Goal: Transaction & Acquisition: Purchase product/service

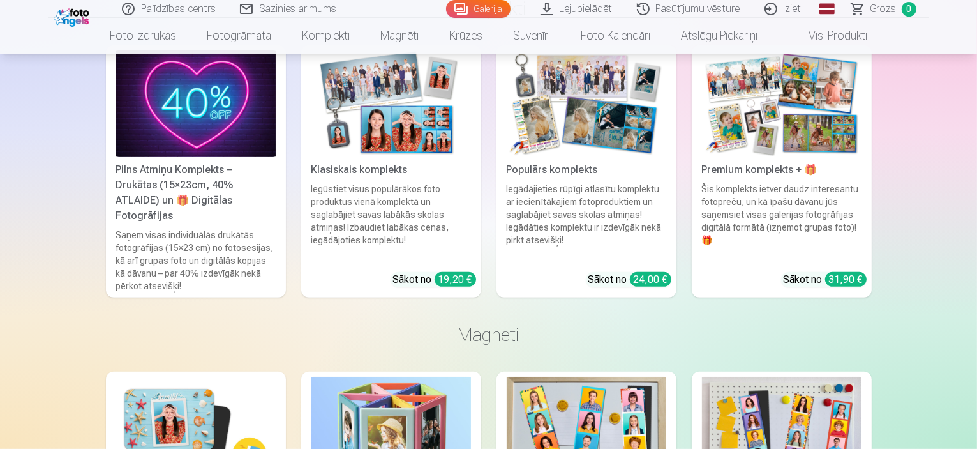
scroll to position [5236, 0]
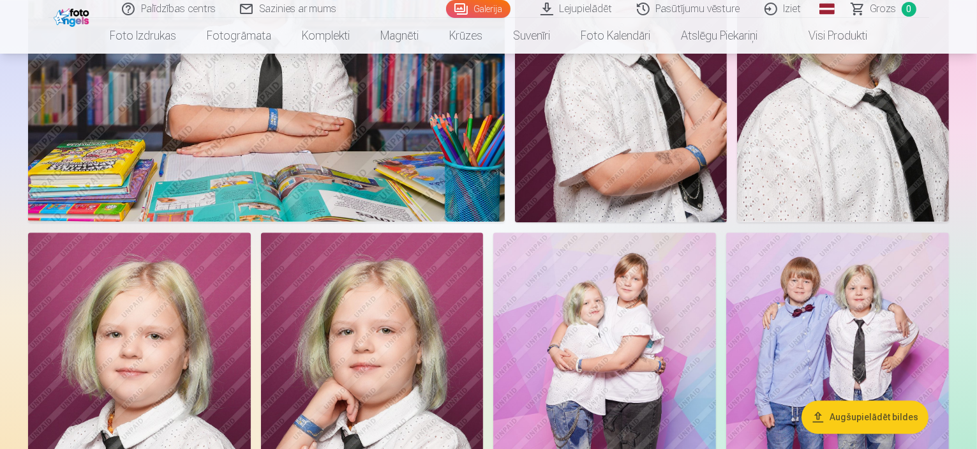
scroll to position [3446, 0]
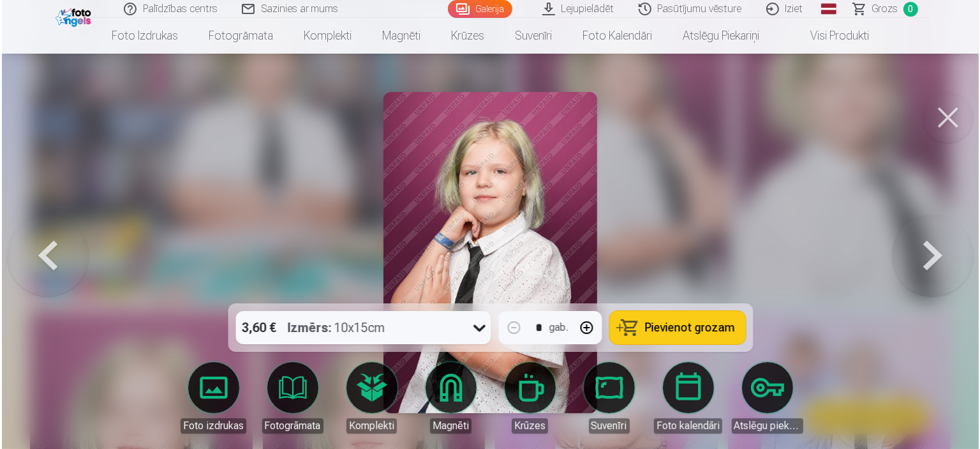
scroll to position [3455, 0]
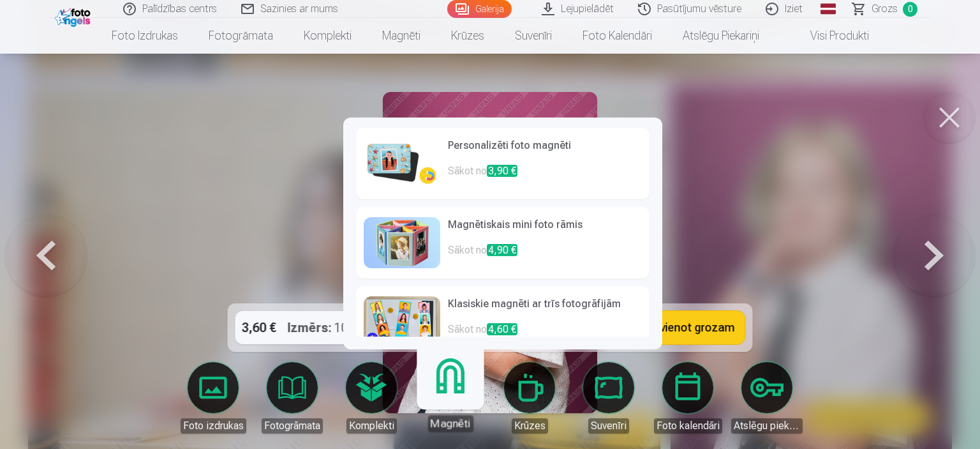
click at [488, 173] on p "Sākot no 3,90 €" at bounding box center [545, 176] width 194 height 26
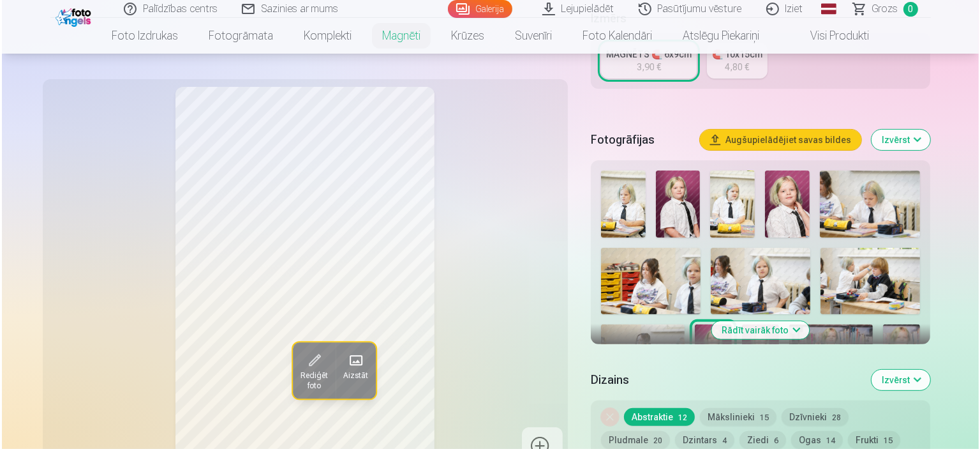
scroll to position [319, 0]
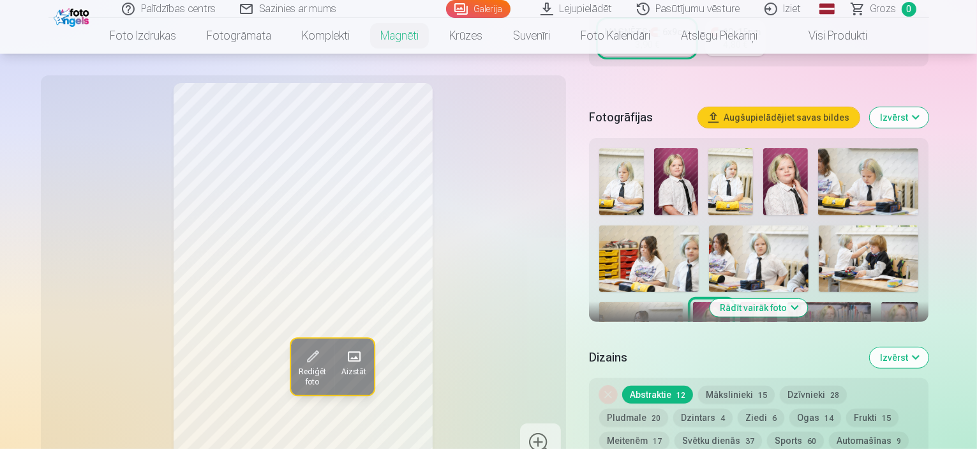
click at [290, 364] on button "Rediģēt foto" at bounding box center [311, 367] width 43 height 56
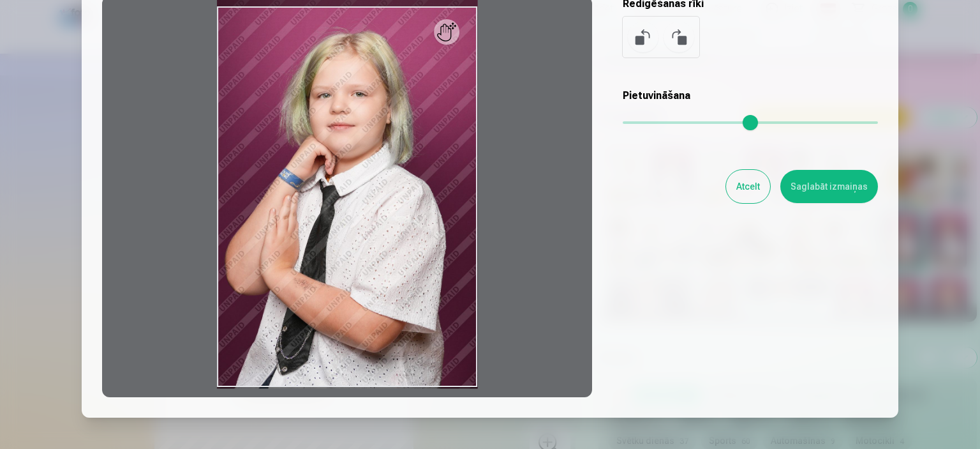
scroll to position [128, 0]
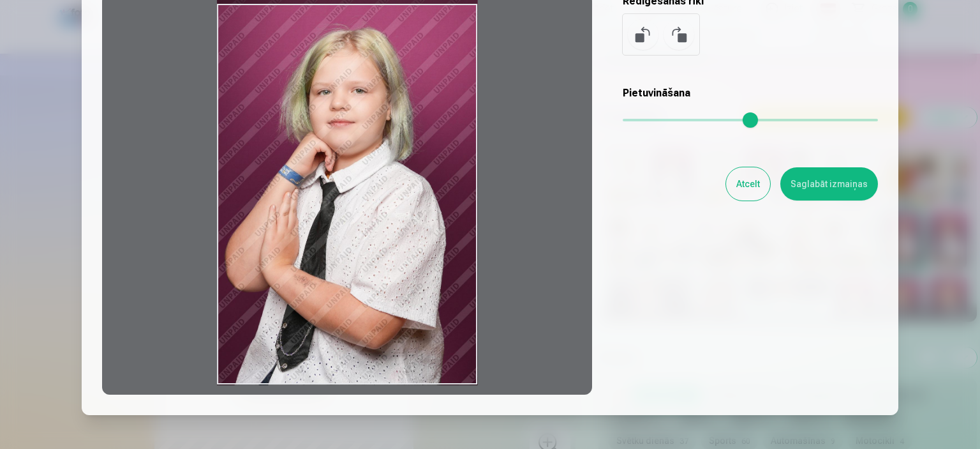
drag, startPoint x: 241, startPoint y: 165, endPoint x: 270, endPoint y: 128, distance: 46.7
click at [265, 129] on div at bounding box center [347, 194] width 490 height 401
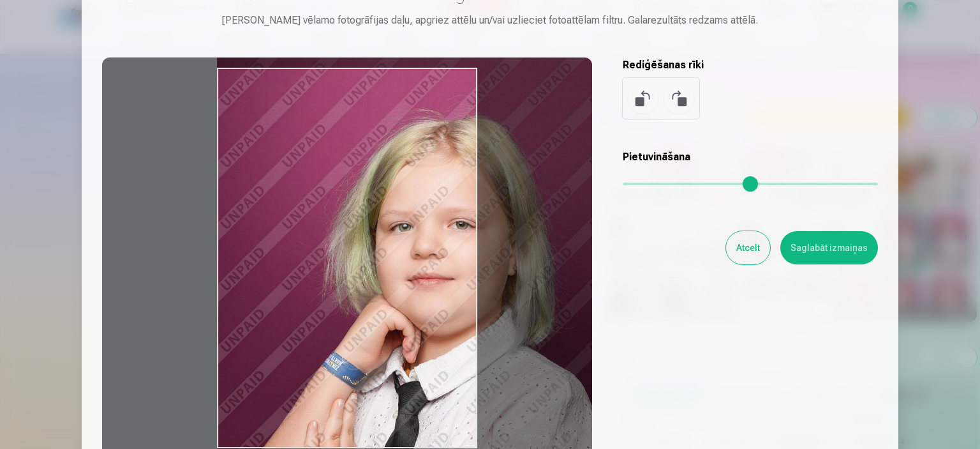
drag, startPoint x: 629, startPoint y: 181, endPoint x: 727, endPoint y: 193, distance: 99.0
type input "****"
click at [727, 185] on input "range" at bounding box center [750, 183] width 255 height 3
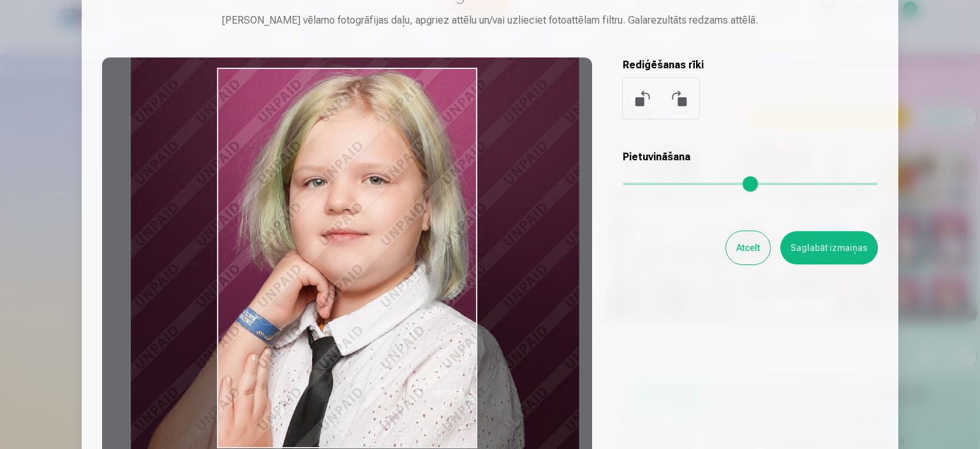
drag, startPoint x: 362, startPoint y: 252, endPoint x: 276, endPoint y: 207, distance: 97.0
click at [276, 207] on div at bounding box center [347, 257] width 490 height 401
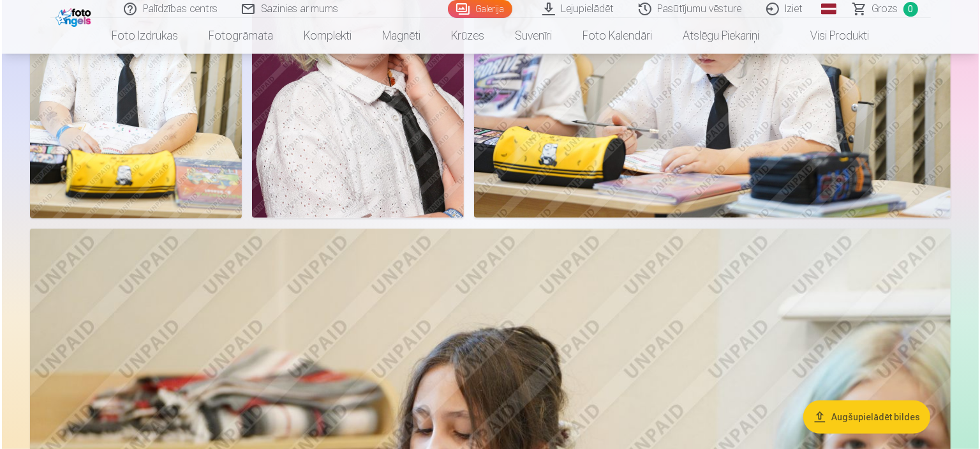
scroll to position [574, 0]
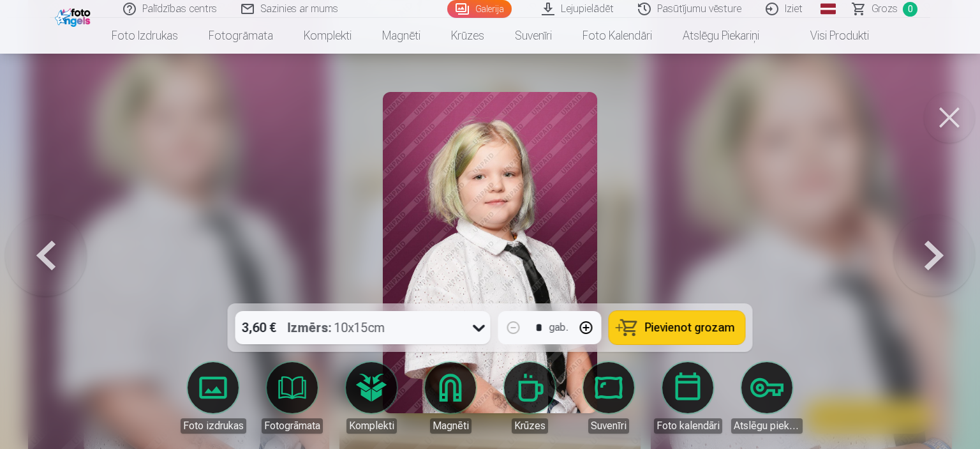
click at [437, 395] on link "Magnēti" at bounding box center [450, 397] width 71 height 71
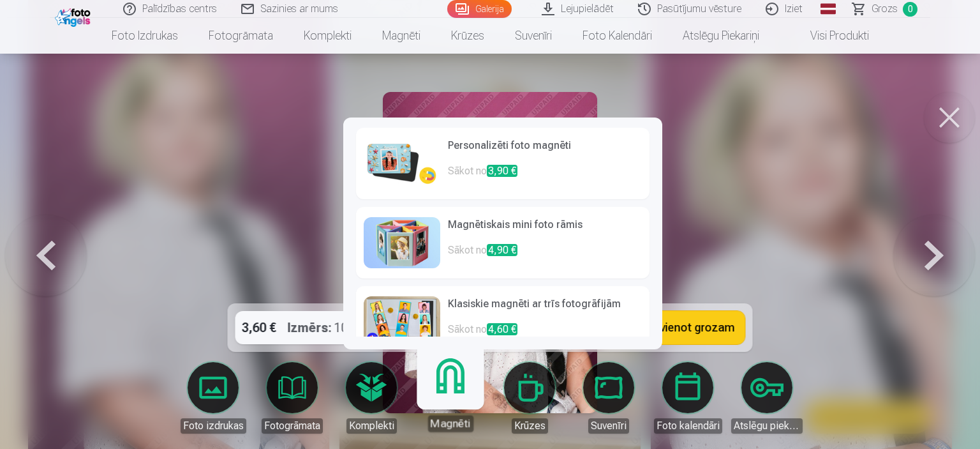
click at [513, 156] on h6 "Personalizēti foto magnēti" at bounding box center [545, 151] width 194 height 26
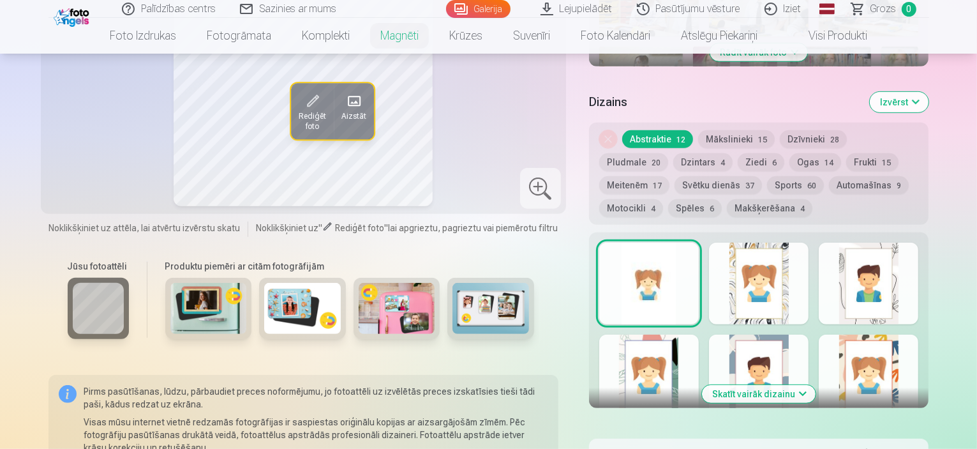
scroll to position [510, 0]
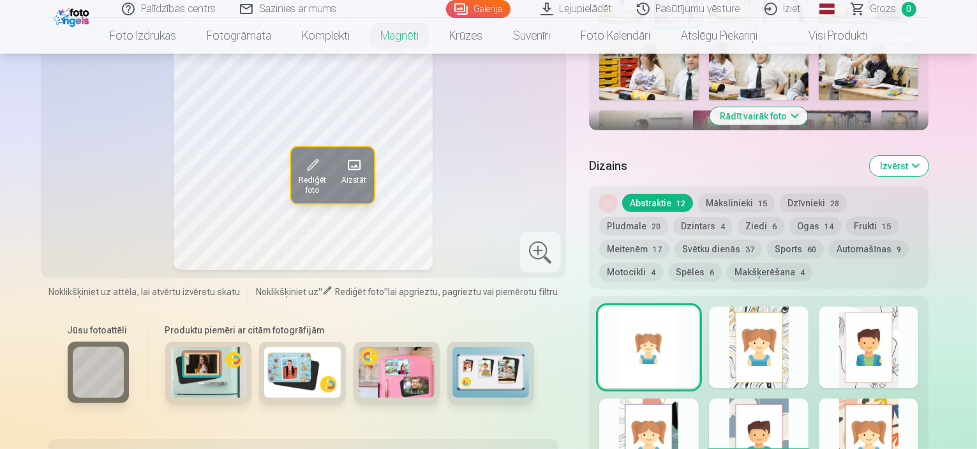
click at [745, 194] on button "Mākslinieki 15" at bounding box center [736, 203] width 77 height 18
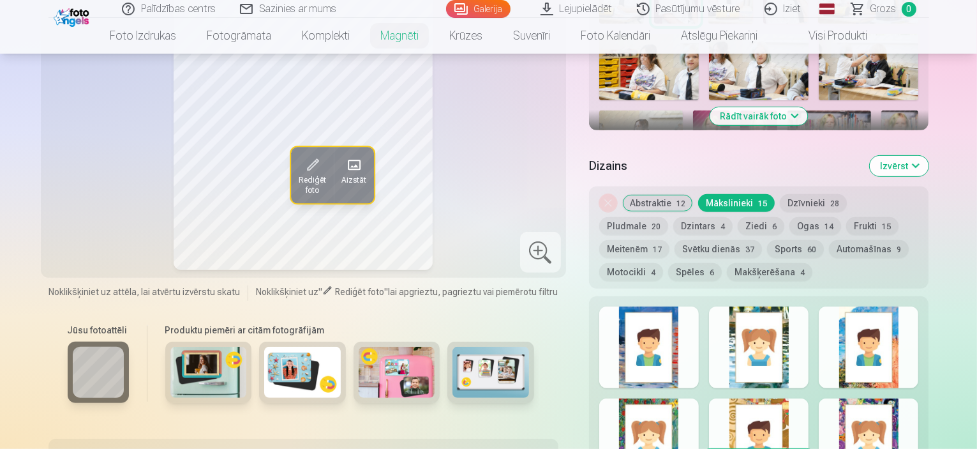
click at [659, 309] on div at bounding box center [649, 347] width 100 height 82
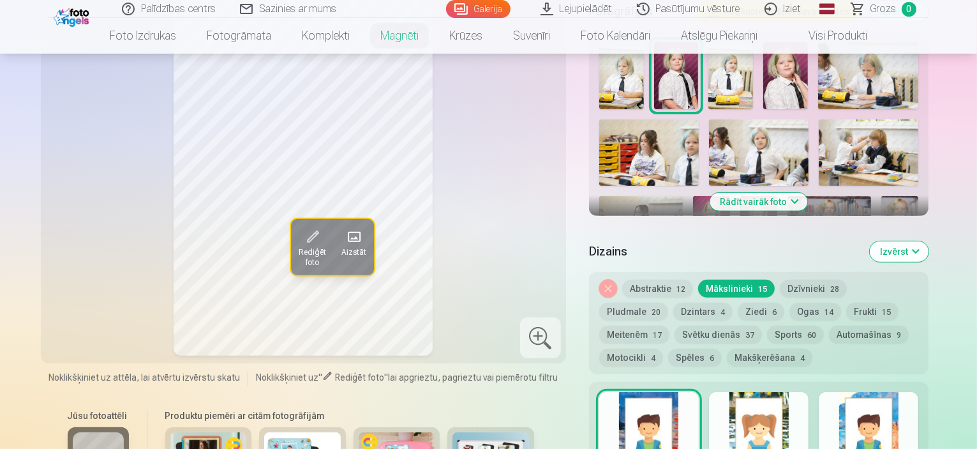
scroll to position [447, 0]
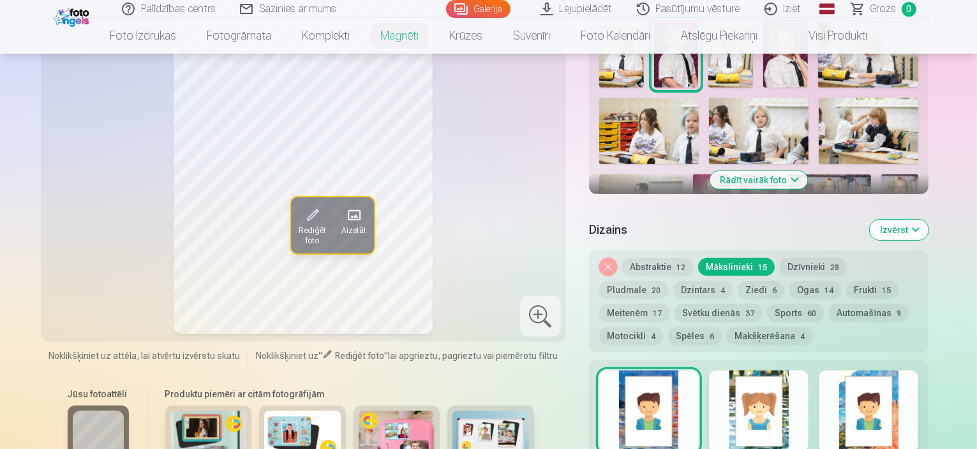
click at [762, 380] on div at bounding box center [759, 411] width 100 height 82
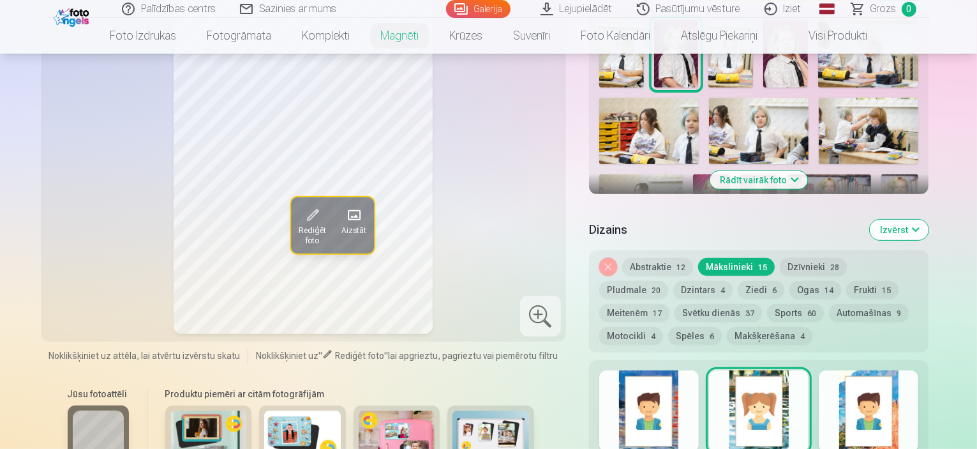
click at [917, 415] on div at bounding box center [869, 411] width 100 height 82
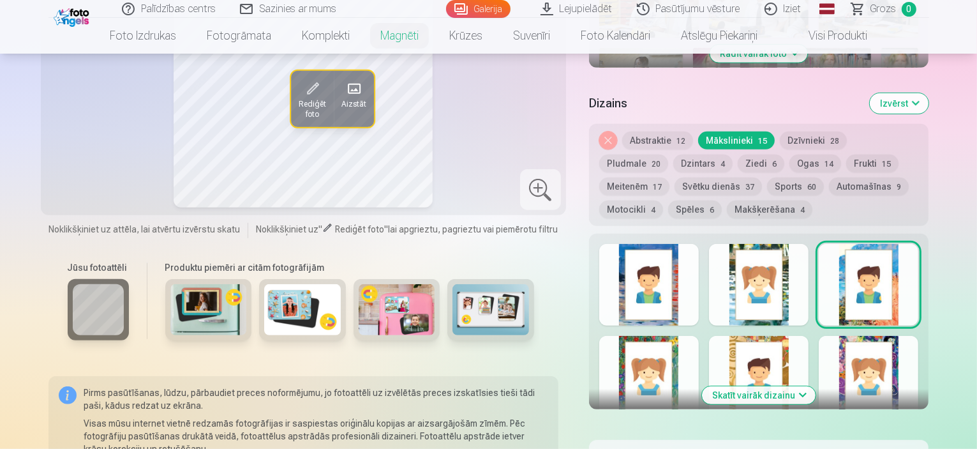
scroll to position [574, 0]
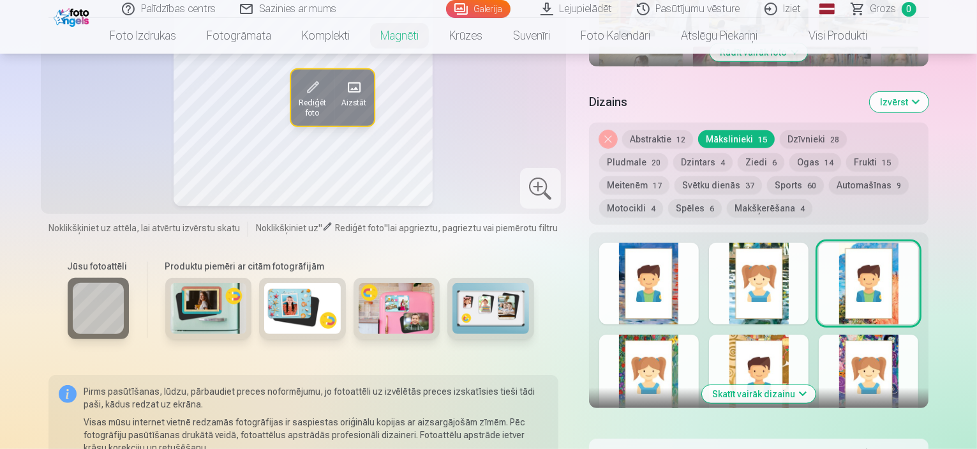
click at [669, 367] on div at bounding box center [649, 375] width 100 height 82
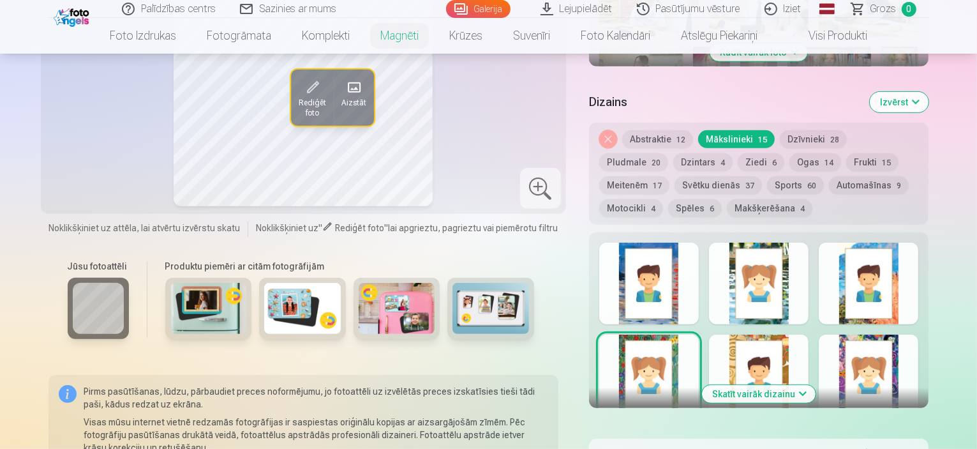
click at [768, 345] on div at bounding box center [759, 375] width 100 height 82
click at [911, 362] on div at bounding box center [869, 375] width 100 height 82
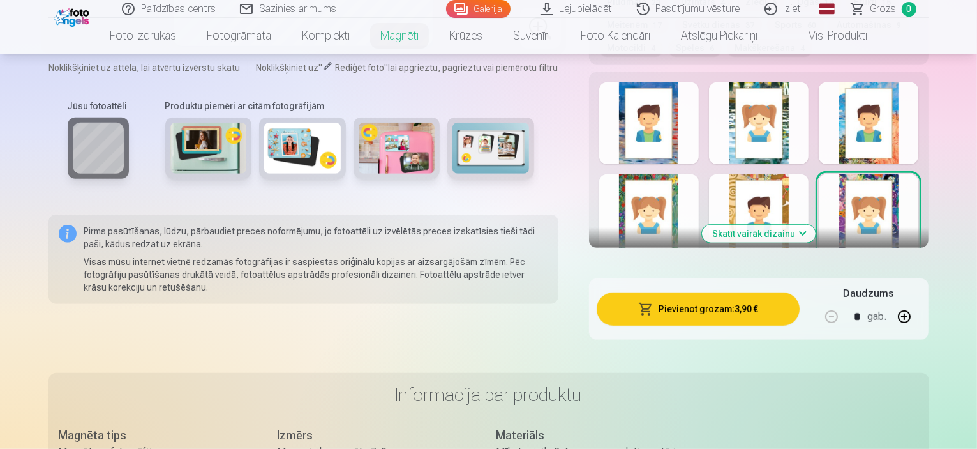
scroll to position [766, 0]
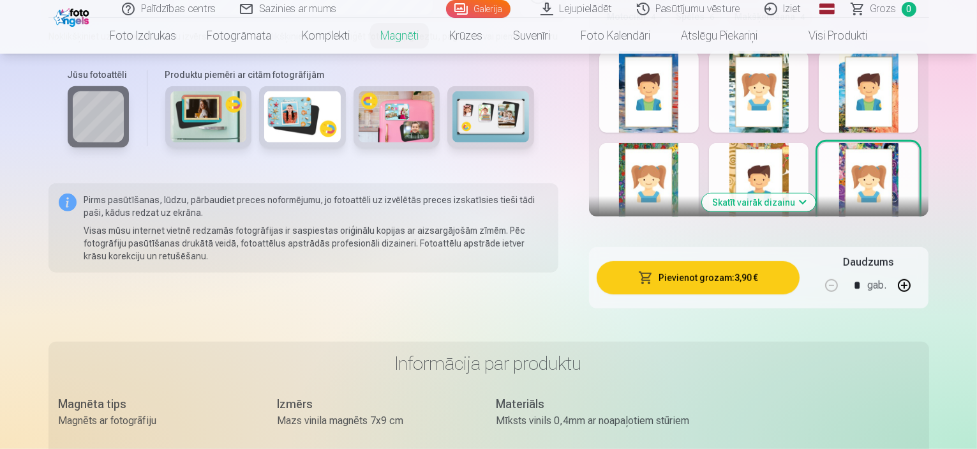
click at [766, 193] on button "Skatīt vairāk dizainu" at bounding box center [759, 202] width 114 height 18
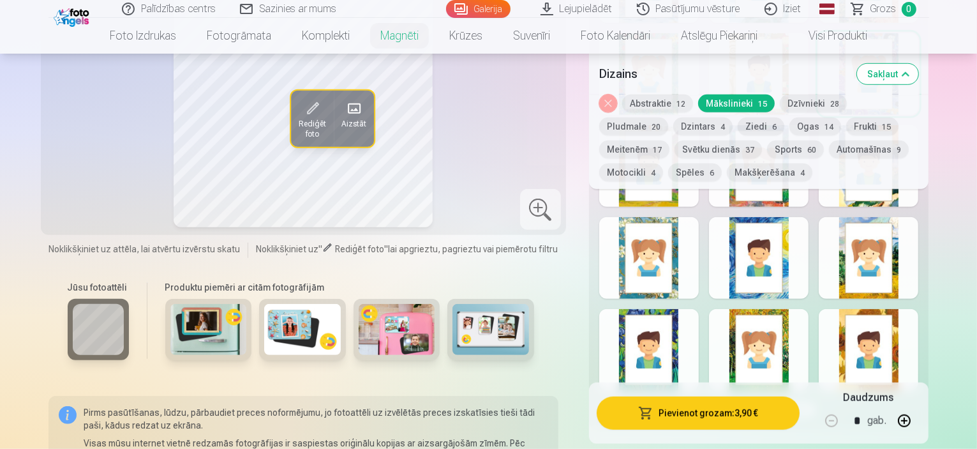
scroll to position [957, 0]
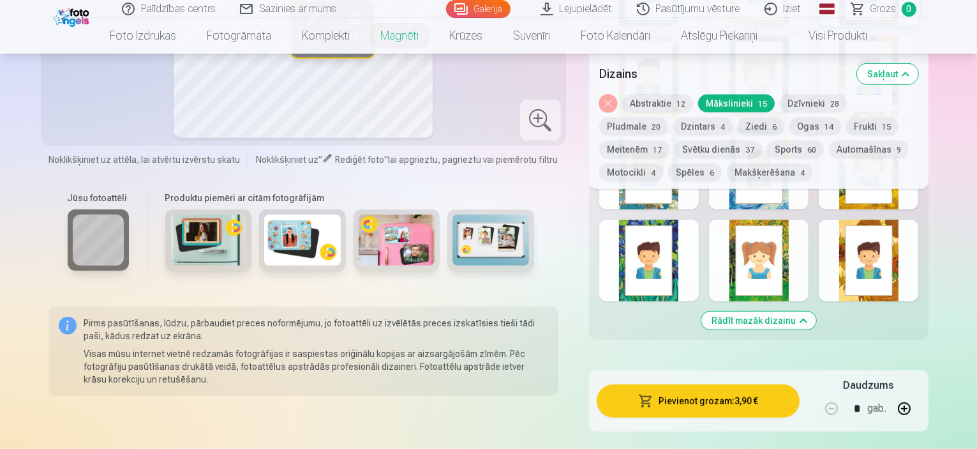
click at [799, 264] on div at bounding box center [759, 261] width 100 height 82
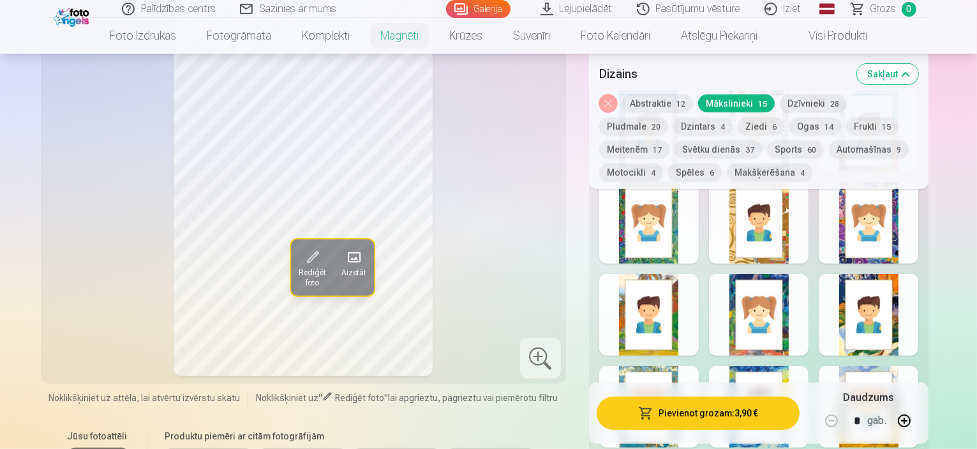
scroll to position [702, 0]
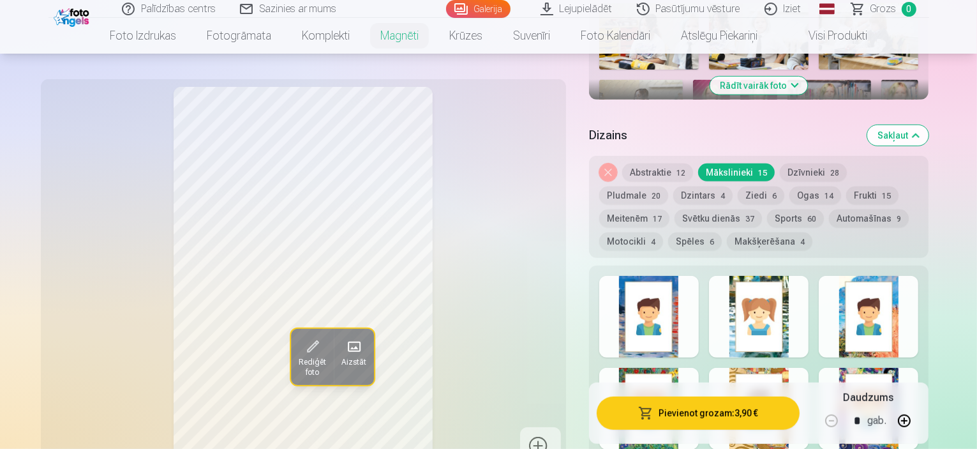
scroll to position [510, 0]
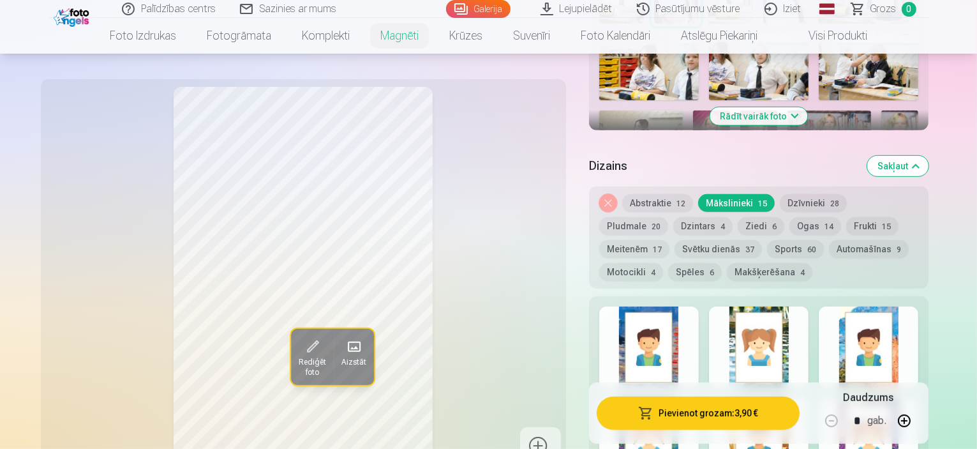
click at [646, 322] on div at bounding box center [649, 347] width 100 height 82
click at [781, 331] on div at bounding box center [759, 347] width 100 height 82
click at [884, 345] on div at bounding box center [869, 347] width 100 height 82
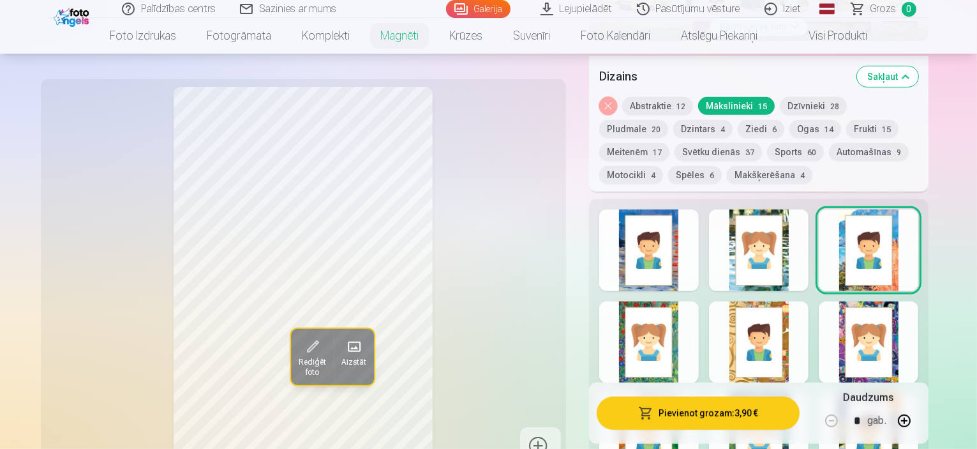
scroll to position [702, 0]
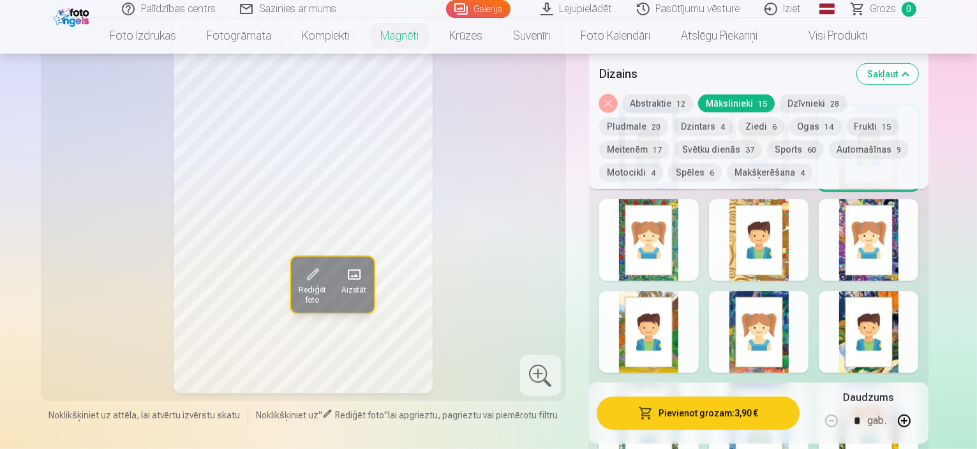
click at [676, 246] on div at bounding box center [649, 240] width 100 height 82
click at [778, 248] on div at bounding box center [759, 240] width 100 height 82
click at [891, 248] on div at bounding box center [869, 240] width 100 height 82
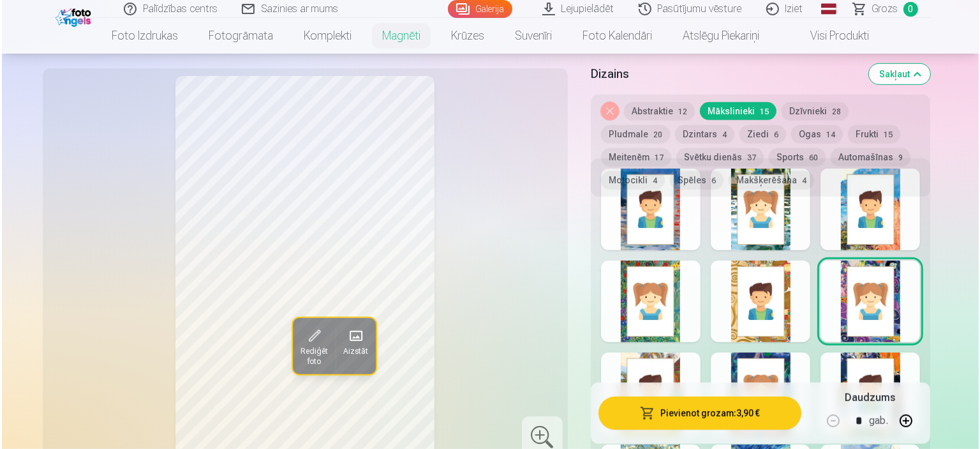
scroll to position [574, 0]
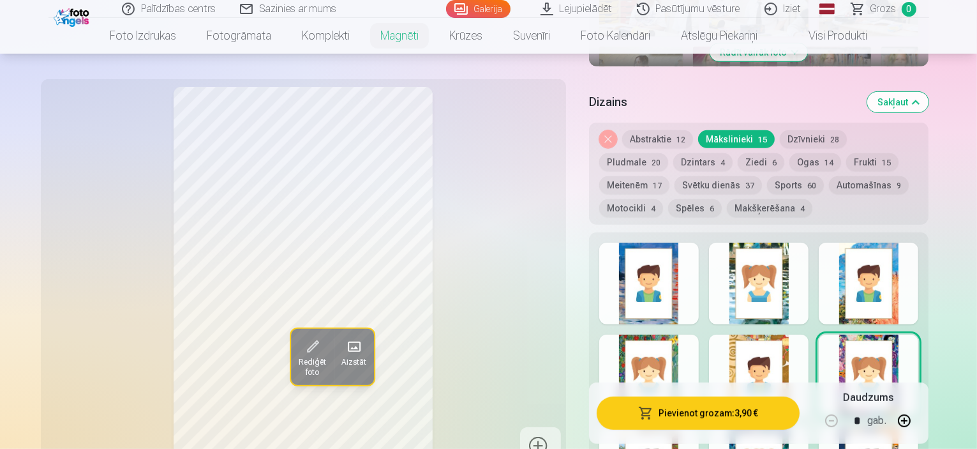
click at [707, 412] on button "Pievienot grozam : 3,90 €" at bounding box center [699, 412] width 204 height 33
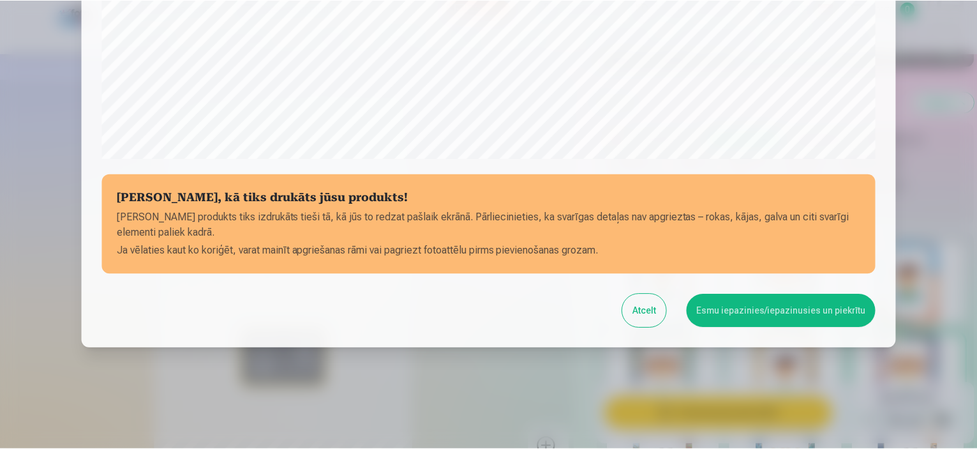
scroll to position [470, 0]
click at [732, 308] on button "Esmu iepazinies/iepazinusies un piekrītu" at bounding box center [784, 310] width 190 height 33
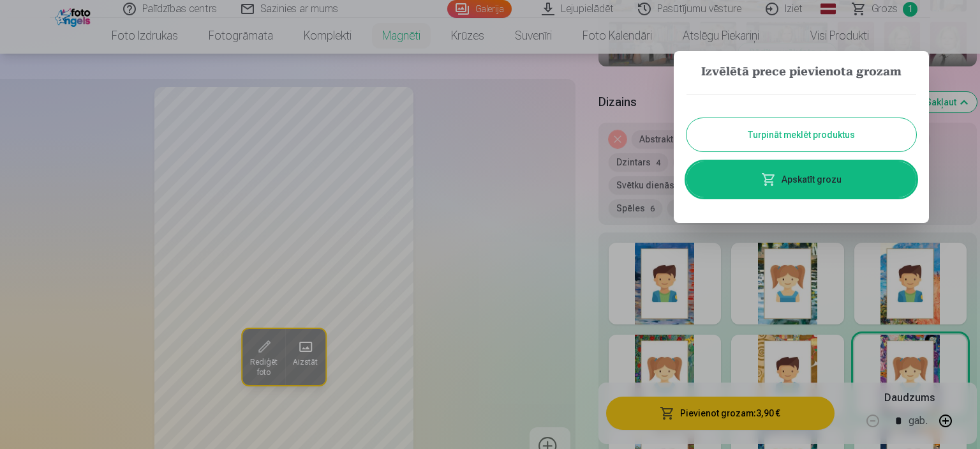
click at [778, 135] on button "Turpināt meklēt produktus" at bounding box center [802, 134] width 230 height 33
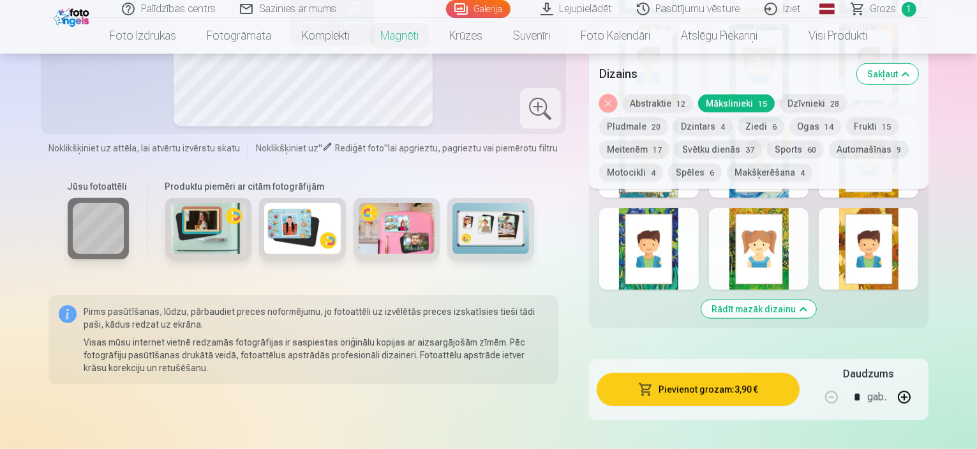
scroll to position [957, 0]
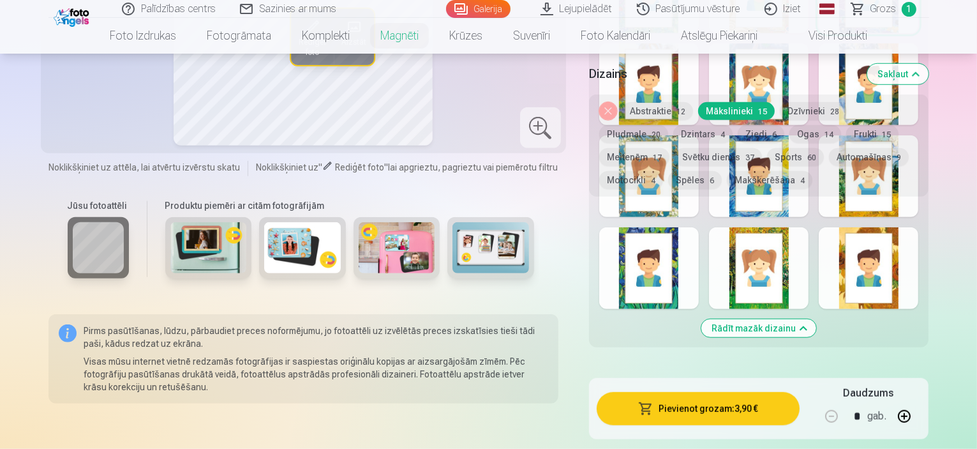
scroll to position [574, 0]
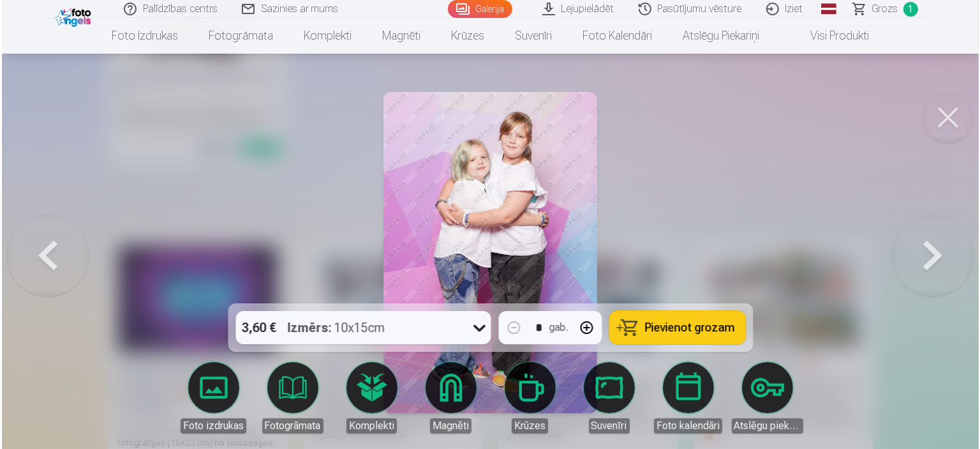
scroll to position [5120, 0]
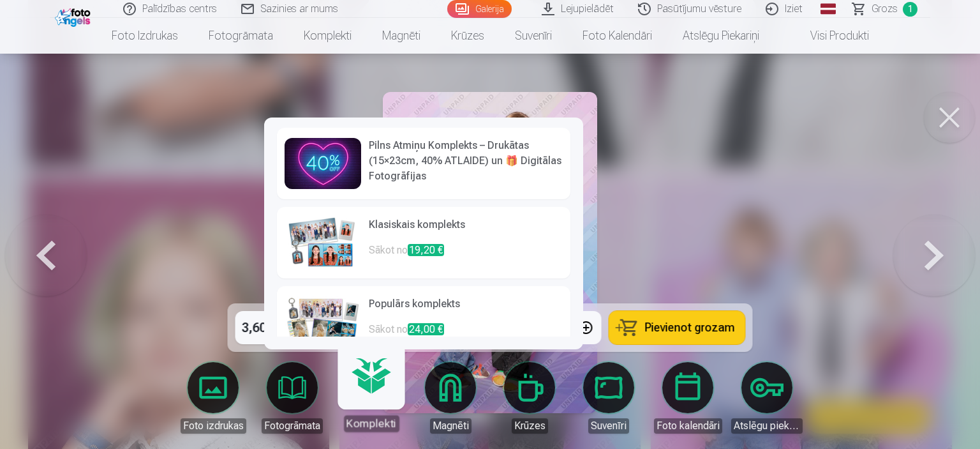
click at [415, 163] on h6 "Pilns Atmiņu Komplekts – Drukātas (15×23cm, 40% ATLAIDE) un 🎁 Digitālas Fotogrā…" at bounding box center [466, 161] width 194 height 46
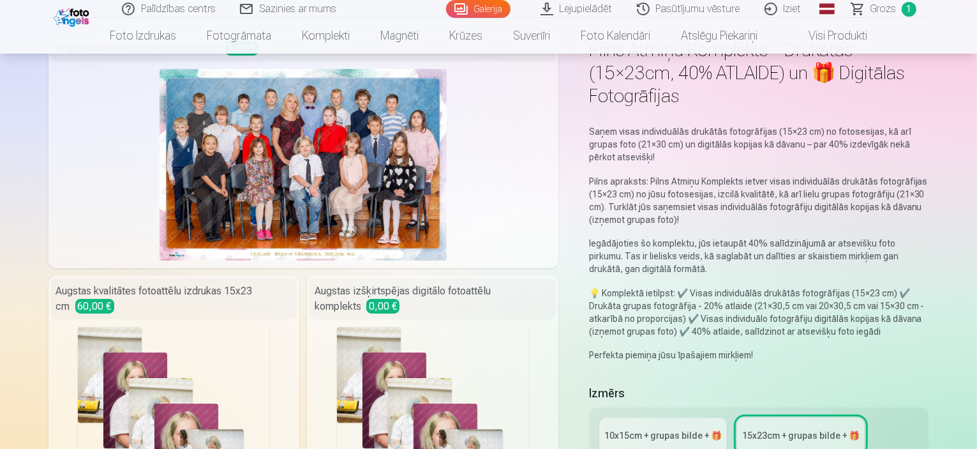
scroll to position [64, 0]
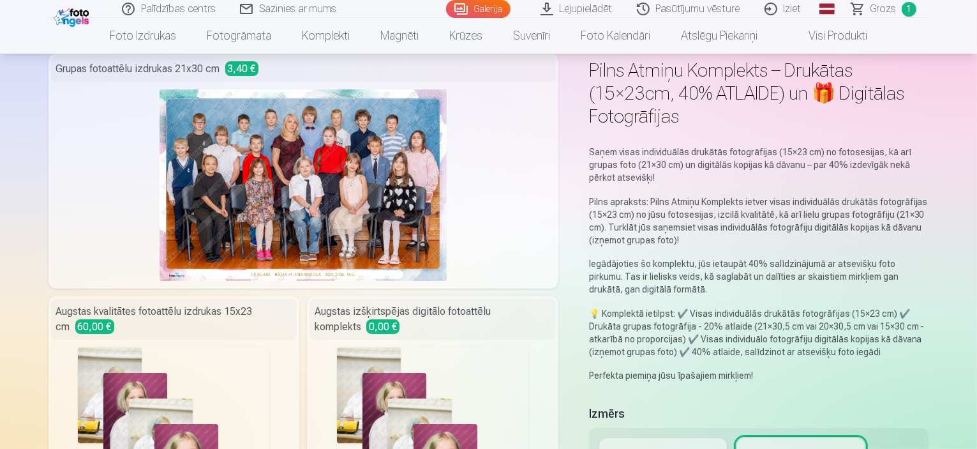
click at [697, 448] on div "10x15сm + grupas bilde + 🎁" at bounding box center [662, 455] width 117 height 13
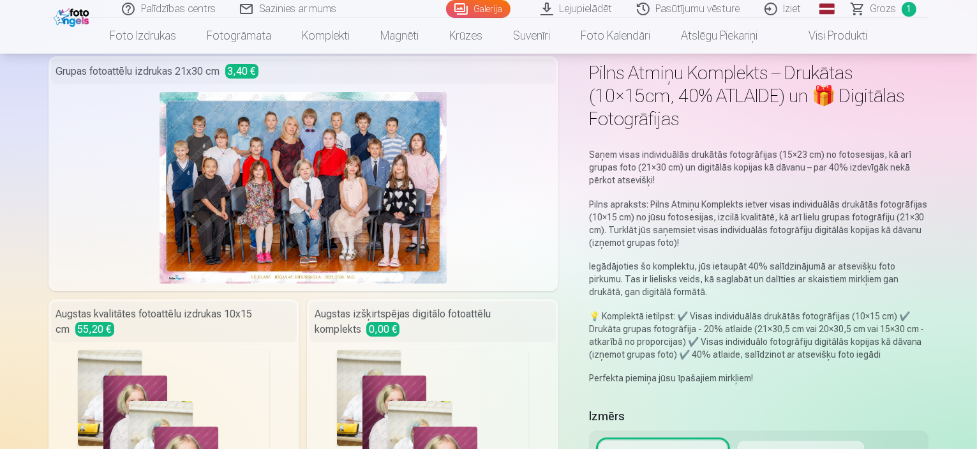
scroll to position [64, 0]
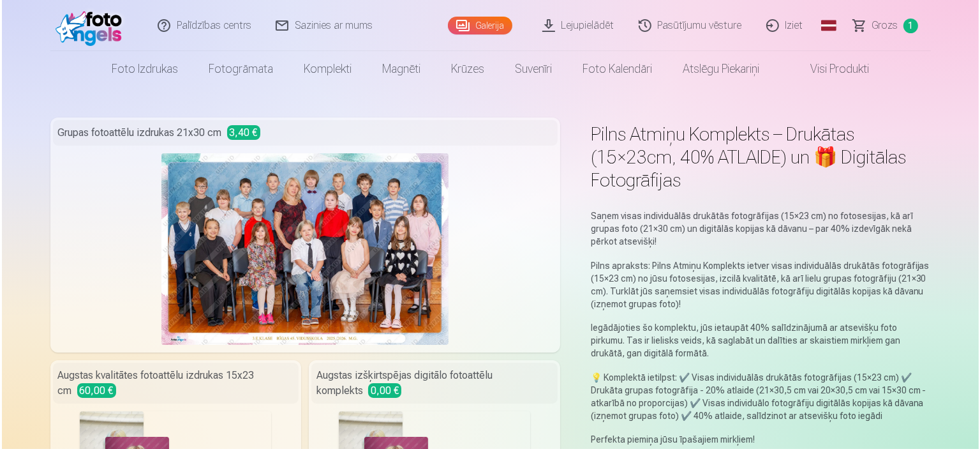
scroll to position [4800, 0]
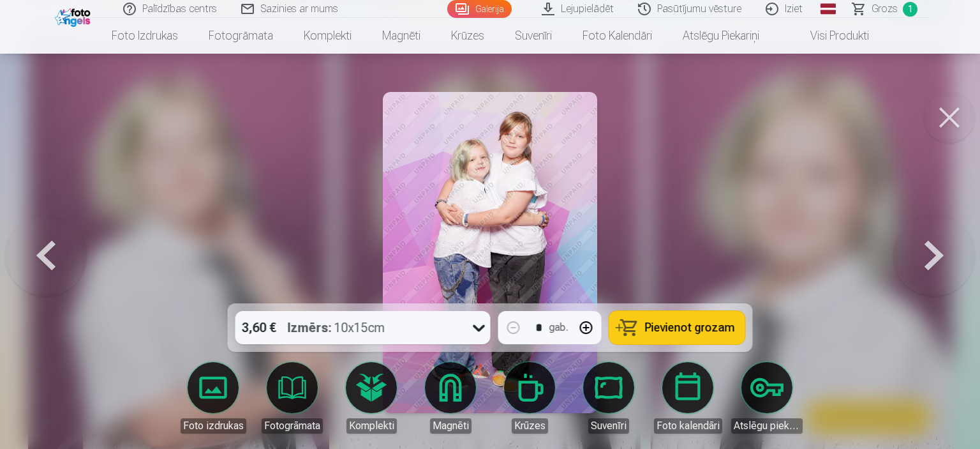
click at [445, 392] on link "Magnēti" at bounding box center [450, 397] width 71 height 71
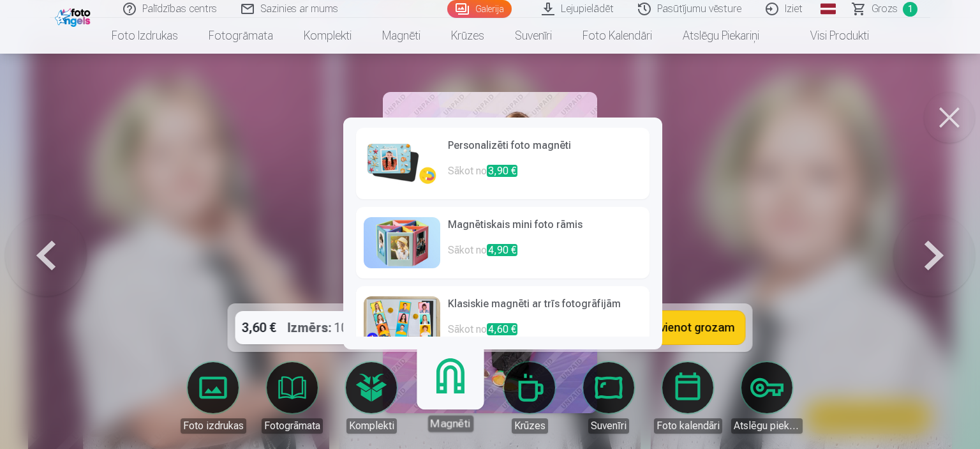
click at [511, 170] on span "3,90 €" at bounding box center [502, 171] width 31 height 12
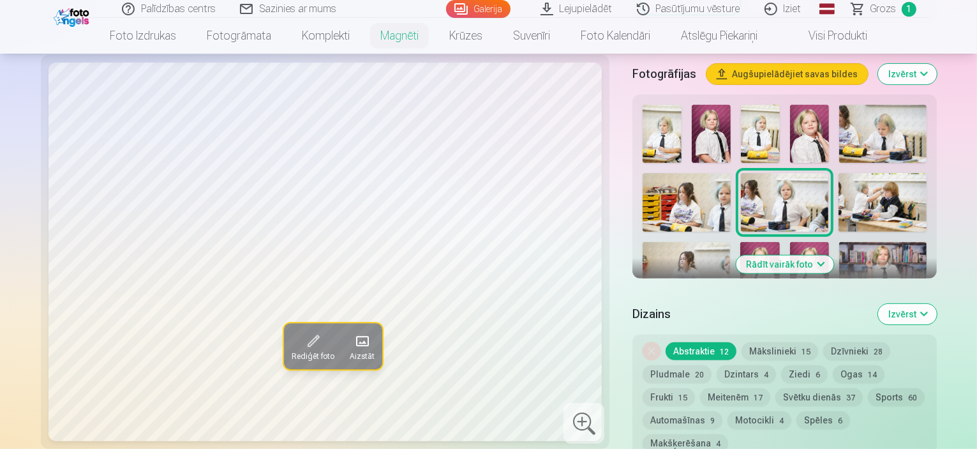
scroll to position [383, 0]
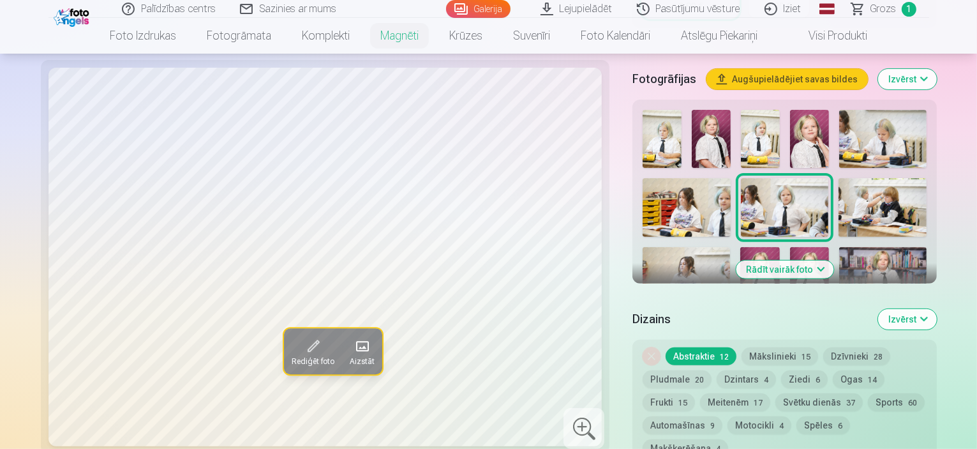
click at [777, 260] on button "Rādīt vairāk foto" at bounding box center [785, 269] width 98 height 18
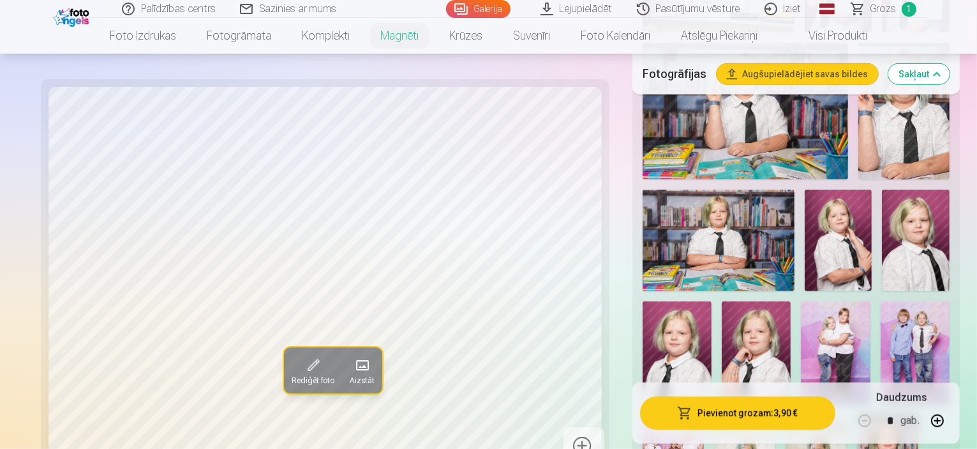
scroll to position [893, 0]
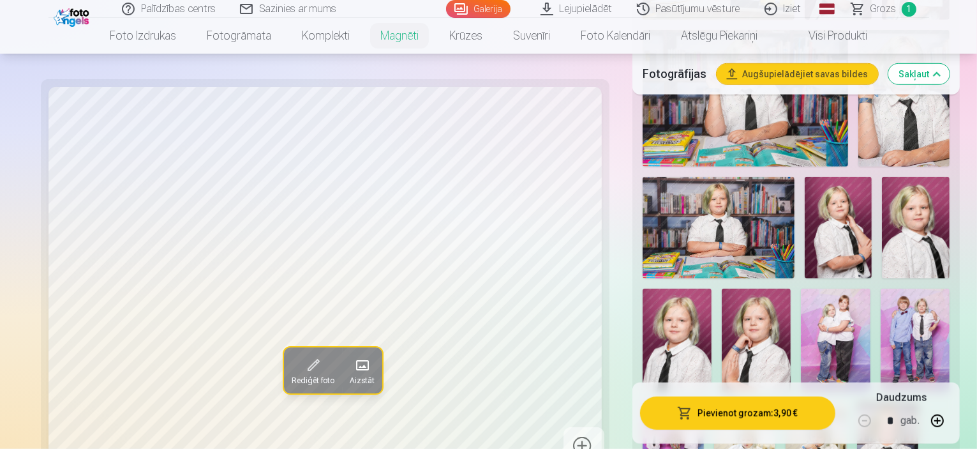
click at [870, 288] on img at bounding box center [835, 339] width 69 height 103
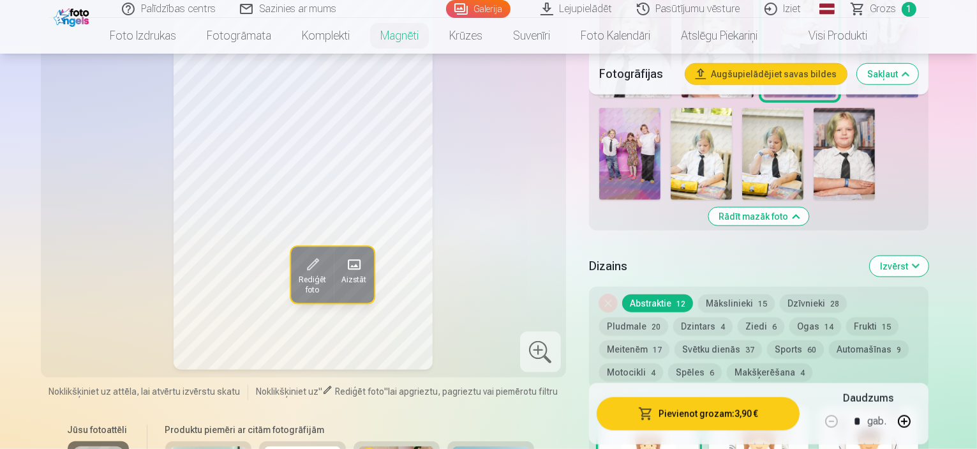
scroll to position [1212, 0]
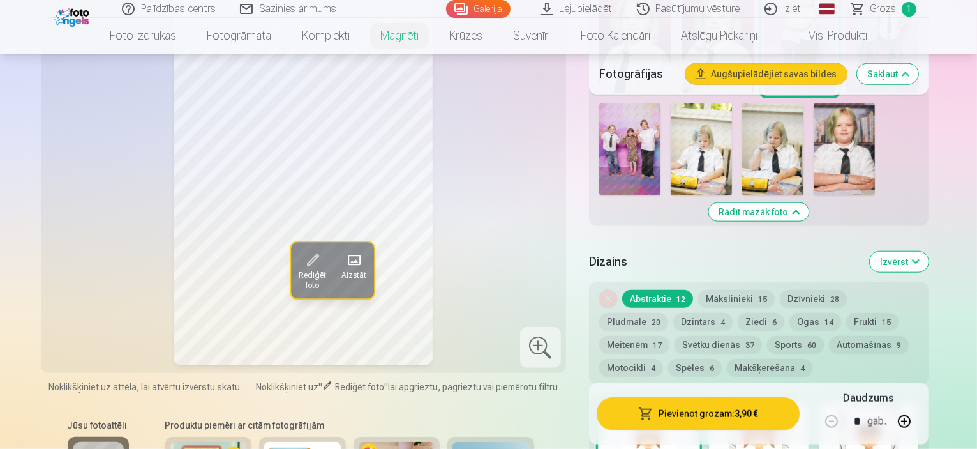
click at [754, 402] on div at bounding box center [759, 443] width 100 height 82
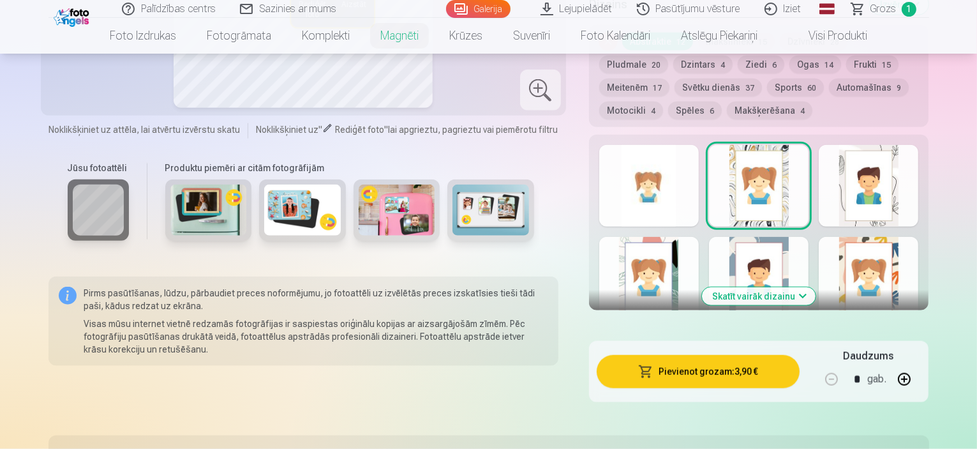
scroll to position [1404, 0]
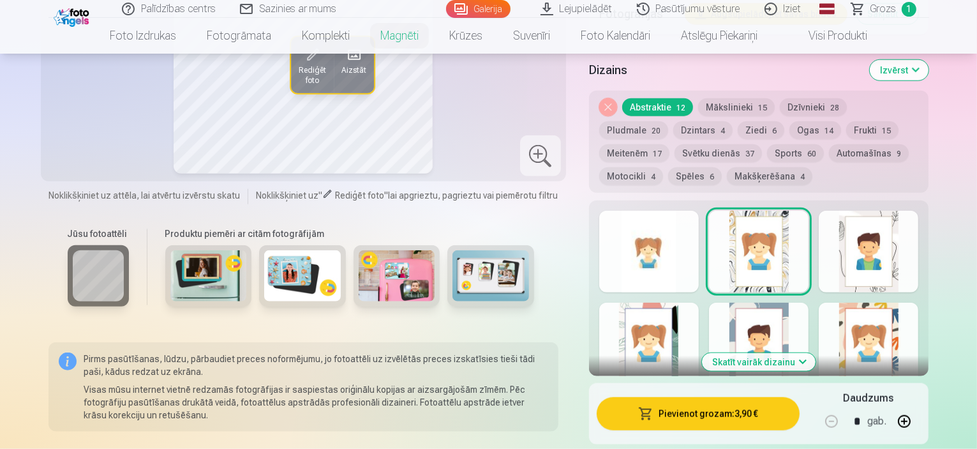
click at [781, 353] on button "Skatīt vairāk dizainu" at bounding box center [759, 362] width 114 height 18
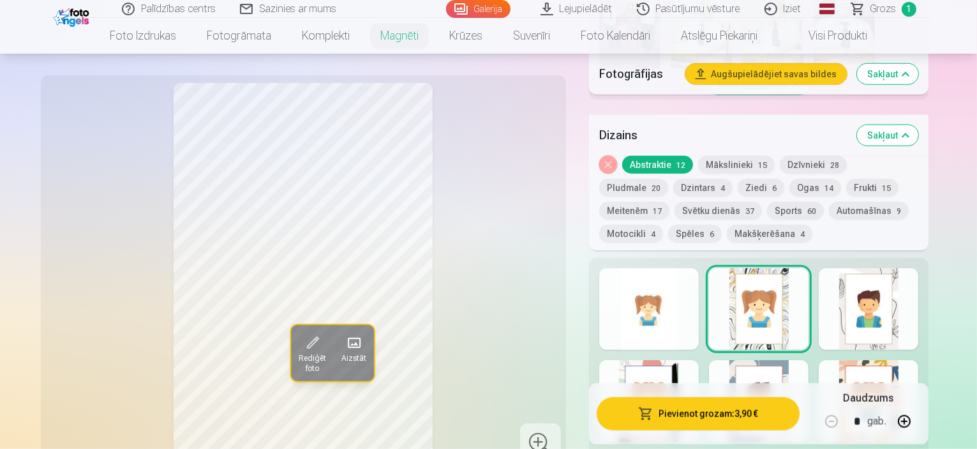
scroll to position [1276, 0]
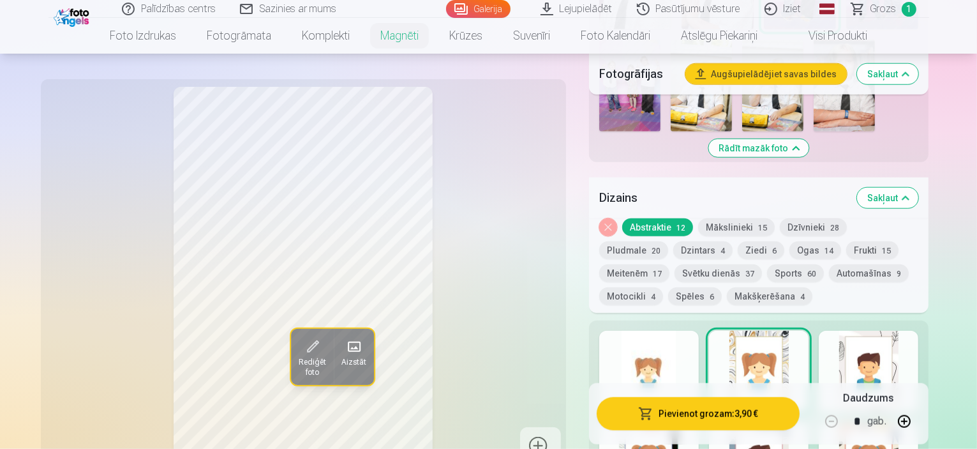
click at [883, 331] on div at bounding box center [869, 372] width 100 height 82
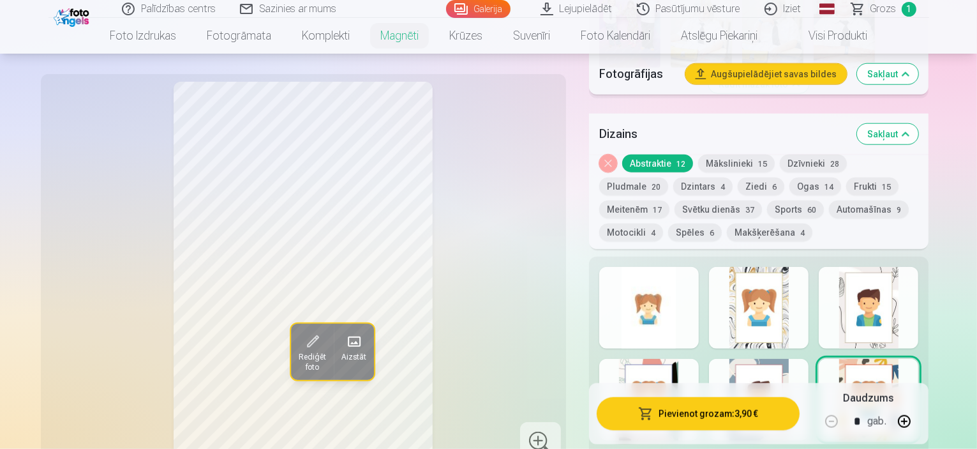
scroll to position [1404, 0]
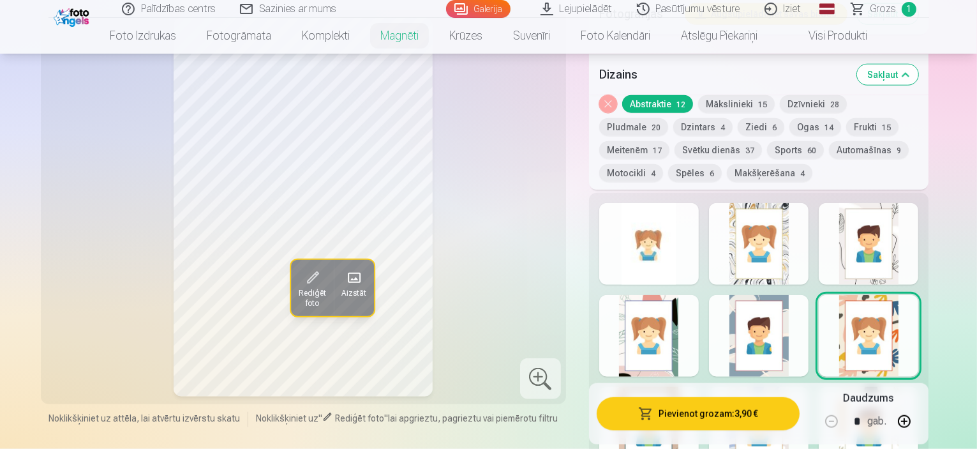
click at [692, 387] on div at bounding box center [649, 428] width 100 height 82
click at [754, 387] on div at bounding box center [759, 428] width 100 height 82
click at [873, 387] on div at bounding box center [869, 428] width 100 height 82
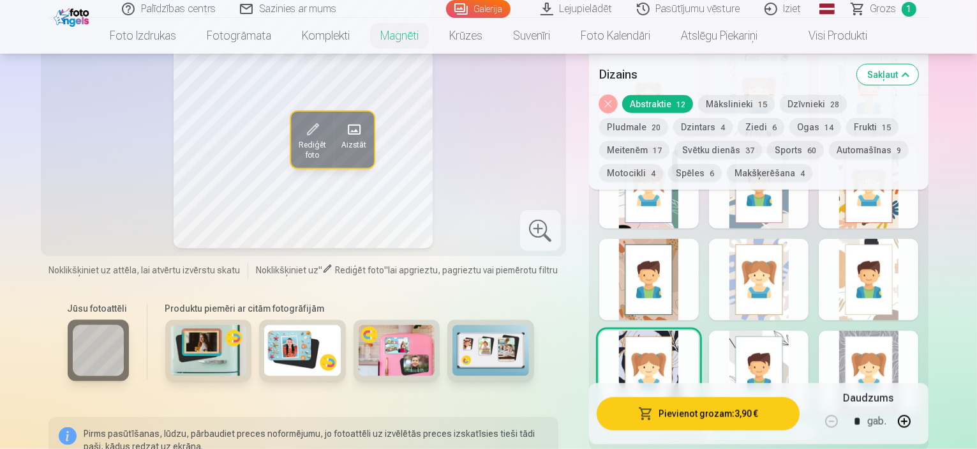
scroll to position [1468, 0]
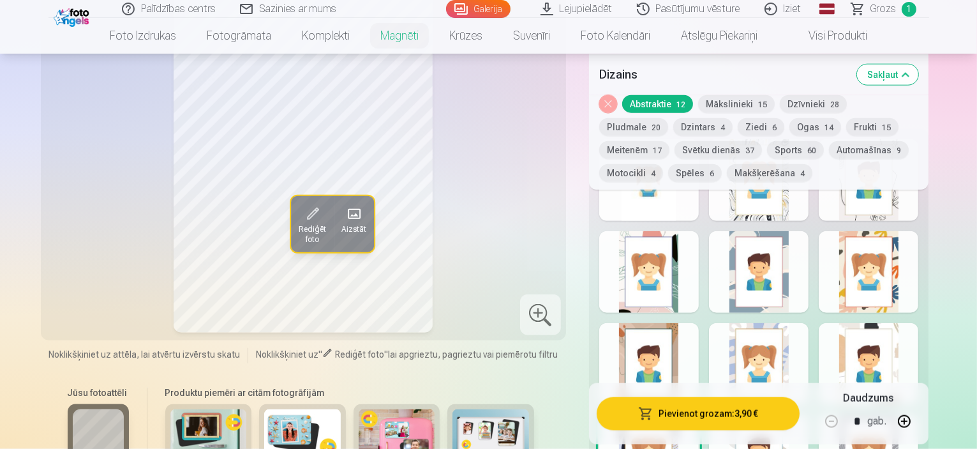
click at [771, 415] on div at bounding box center [759, 456] width 100 height 82
click at [888, 415] on div at bounding box center [869, 456] width 100 height 82
click at [784, 323] on div at bounding box center [759, 364] width 100 height 82
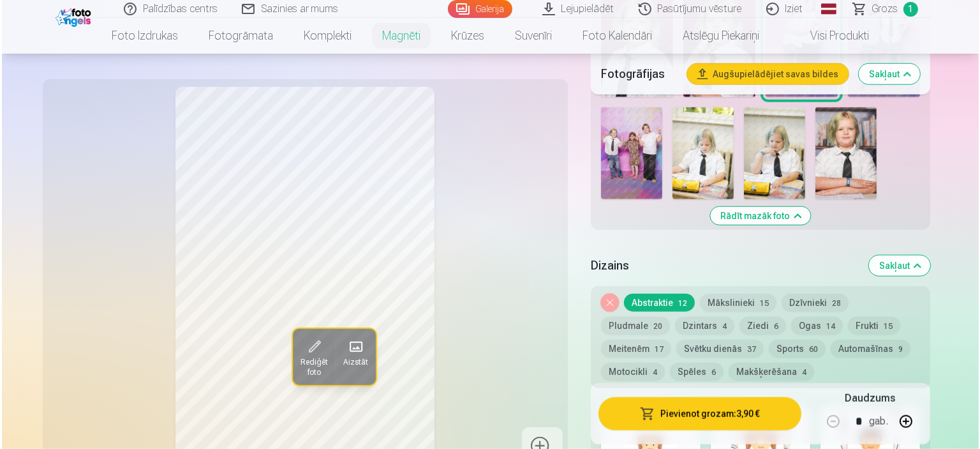
scroll to position [1149, 0]
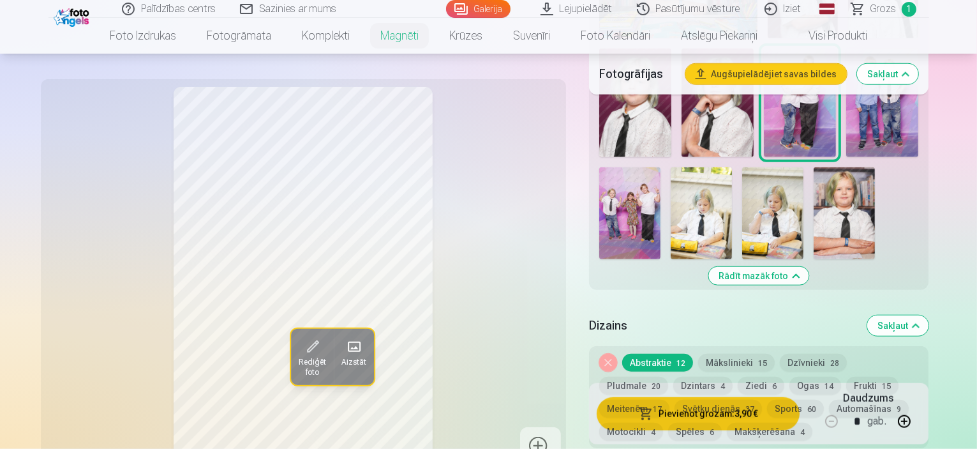
click at [740, 419] on button "Pievienot grozam : 3,90 €" at bounding box center [699, 412] width 204 height 33
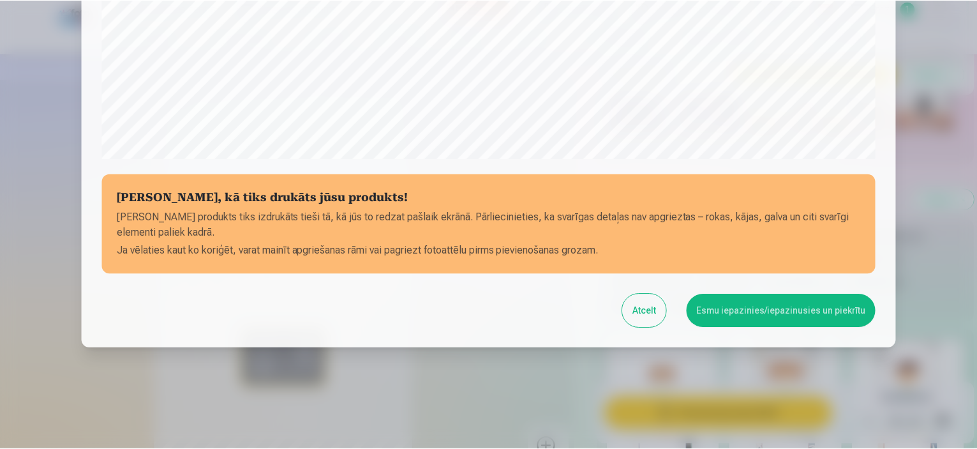
scroll to position [470, 0]
click at [749, 309] on button "Esmu iepazinies/iepazinusies un piekrītu" at bounding box center [784, 310] width 190 height 33
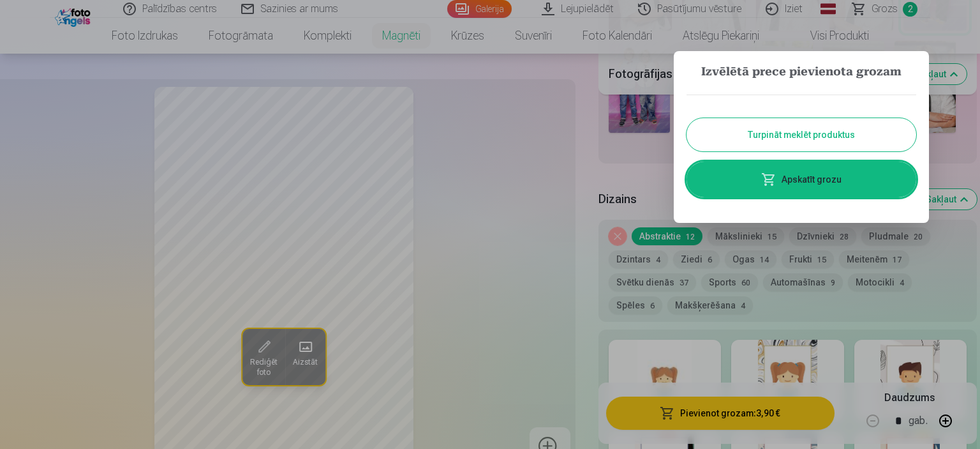
click at [777, 133] on button "Turpināt meklēt produktus" at bounding box center [802, 134] width 230 height 33
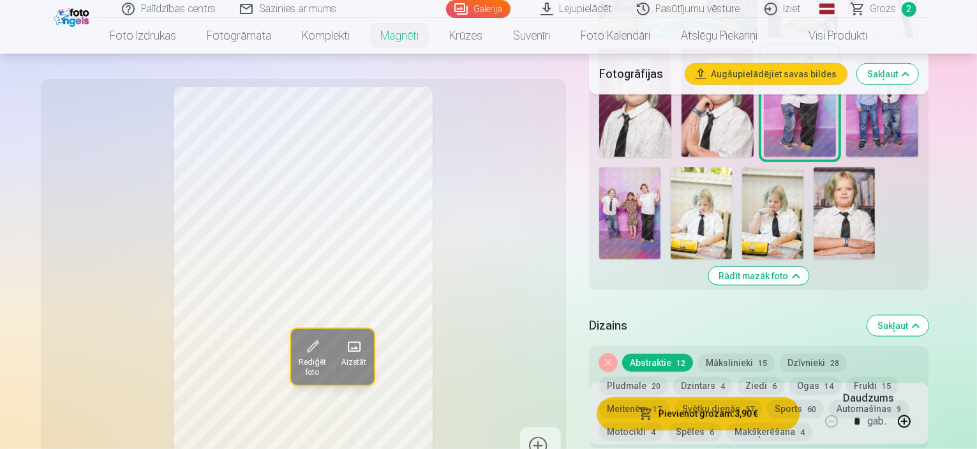
click at [881, 4] on span "Grozs" at bounding box center [883, 8] width 26 height 15
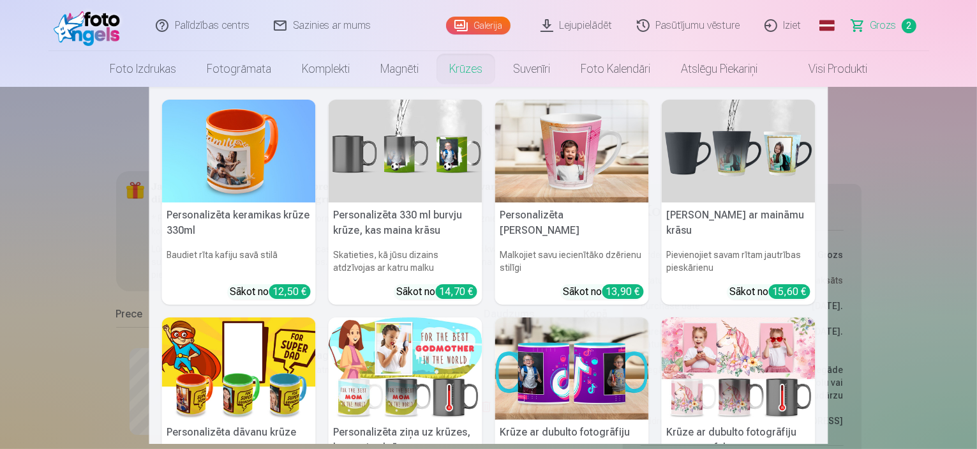
click at [518, 327] on img at bounding box center [572, 368] width 154 height 103
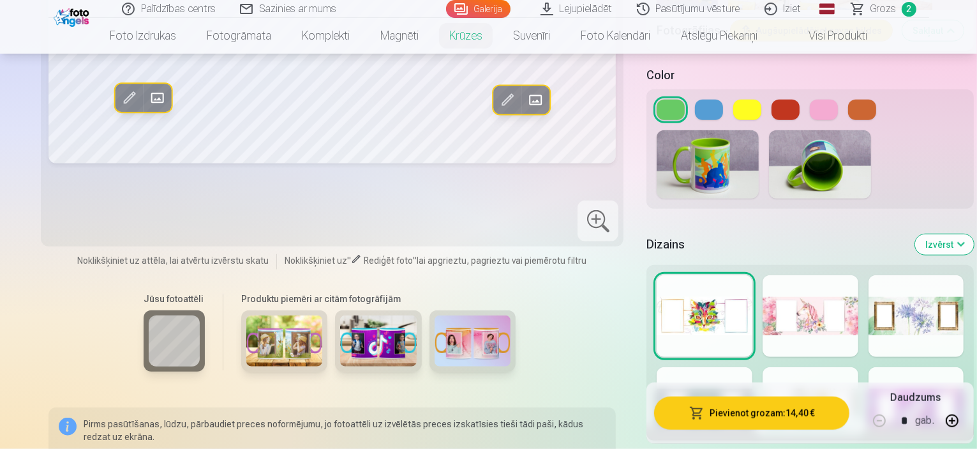
scroll to position [1276, 0]
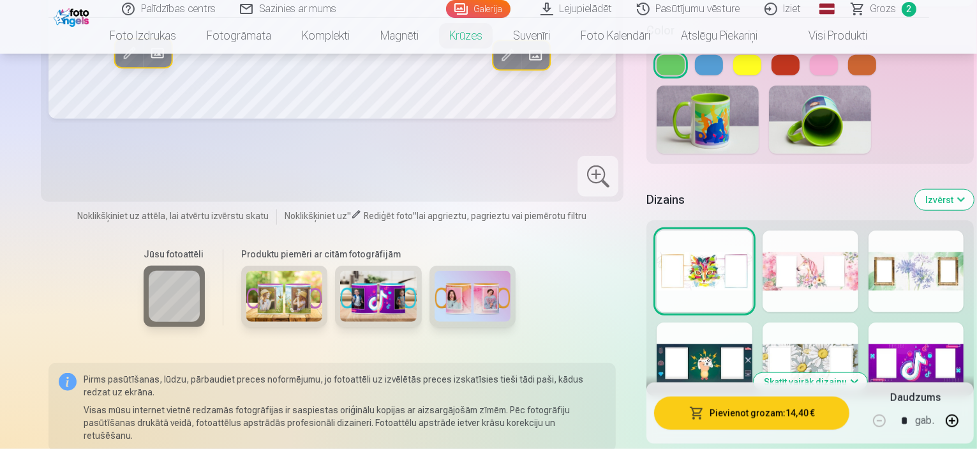
click at [914, 322] on div at bounding box center [916, 363] width 96 height 82
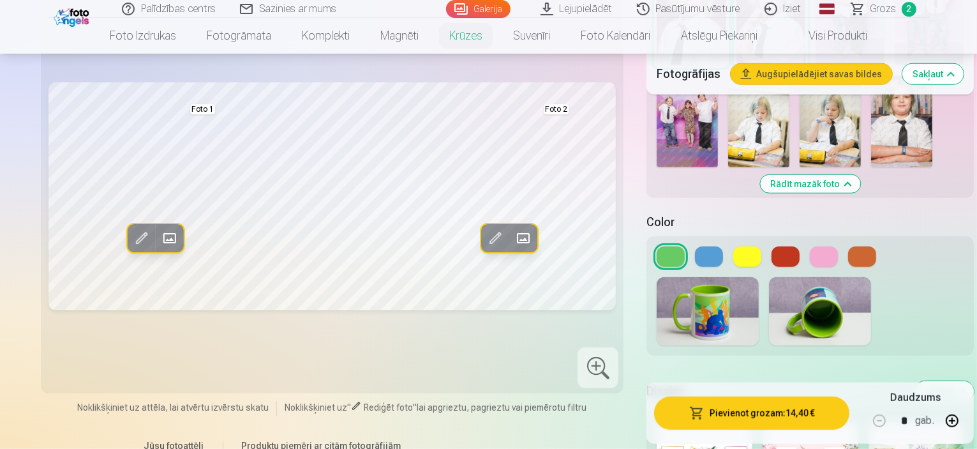
scroll to position [893, 0]
